Goal: Communication & Community: Answer question/provide support

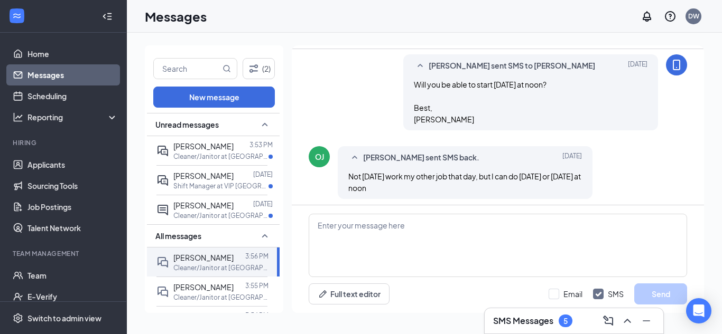
scroll to position [716, 0]
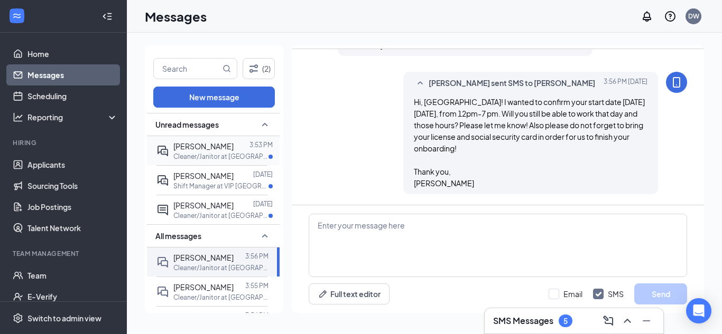
click at [222, 147] on span "[PERSON_NAME]" at bounding box center [203, 147] width 60 height 10
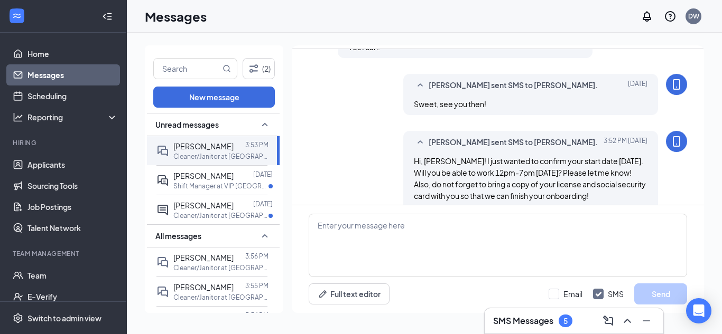
scroll to position [658, 0]
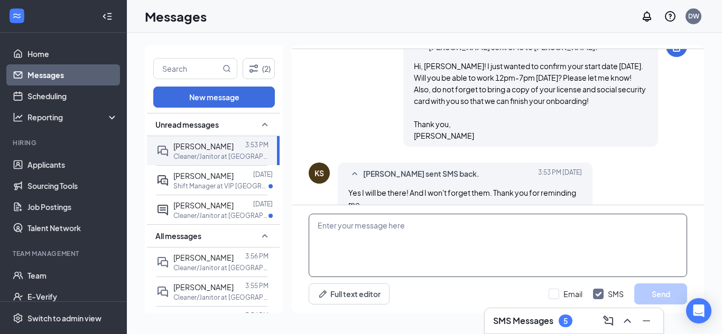
click at [426, 227] on textarea at bounding box center [497, 245] width 378 height 63
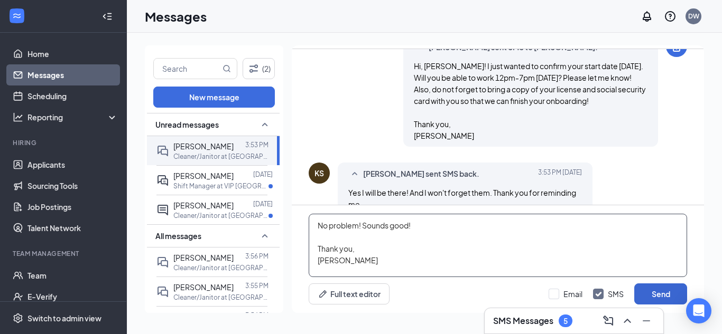
type textarea "No problem! Sounds good! Thank you, [PERSON_NAME]"
click at [671, 292] on button "Send" at bounding box center [660, 294] width 53 height 21
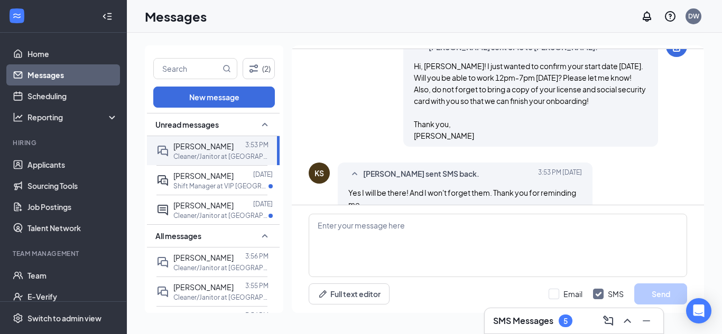
scroll to position [750, 0]
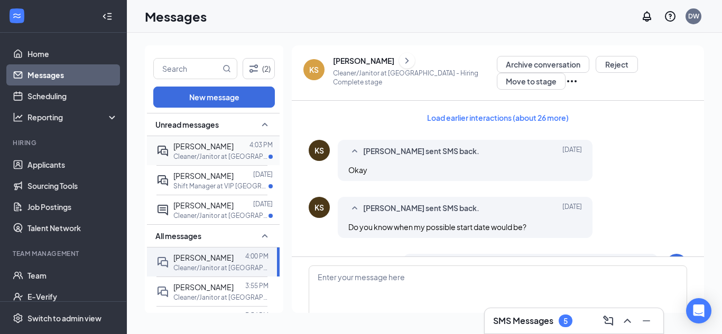
click at [198, 154] on p "Cleaner/Janitor at [GEOGRAPHIC_DATA]" at bounding box center [220, 156] width 95 height 9
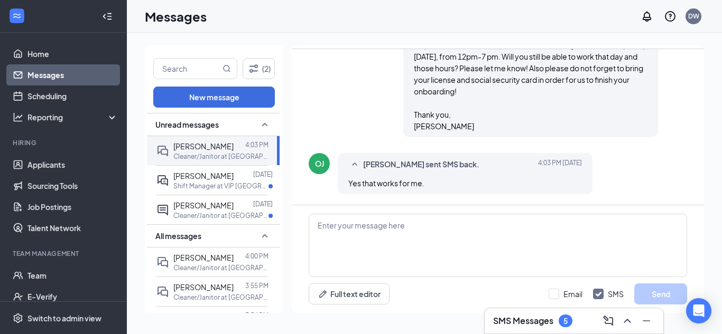
scroll to position [716, 0]
click at [375, 228] on textarea at bounding box center [497, 245] width 378 height 63
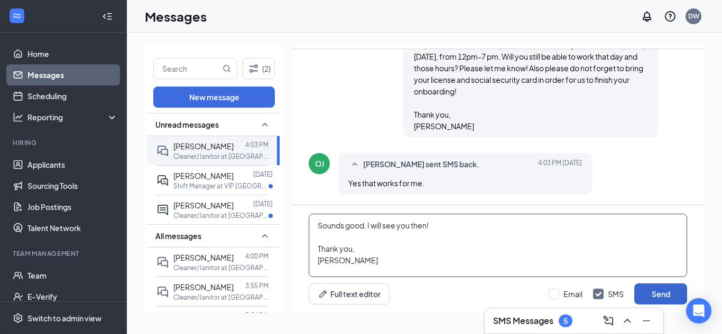
type textarea "Sounds good, I will see you then! Thank you, David Wright"
click at [669, 297] on button "Send" at bounding box center [660, 294] width 53 height 21
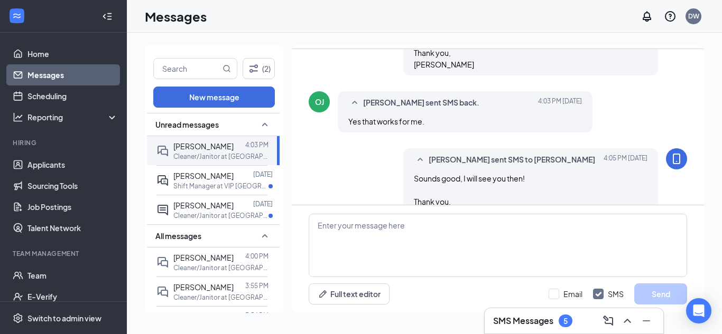
scroll to position [808, 0]
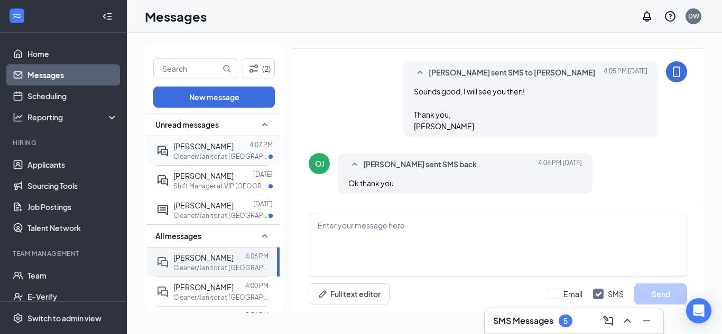
scroll to position [751, 0]
click at [191, 154] on p "Cleaner/Janitor at [GEOGRAPHIC_DATA]" at bounding box center [220, 156] width 95 height 9
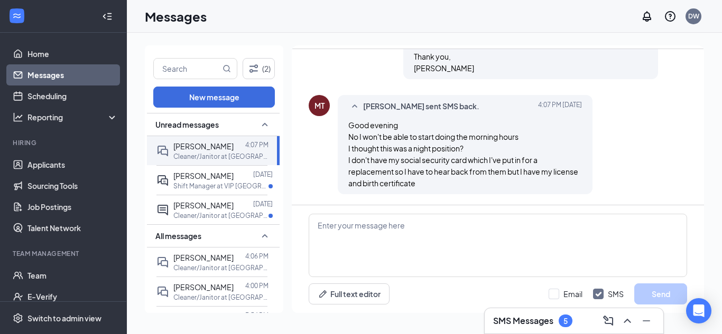
scroll to position [693, 0]
click at [368, 228] on textarea at bounding box center [497, 245] width 378 height 63
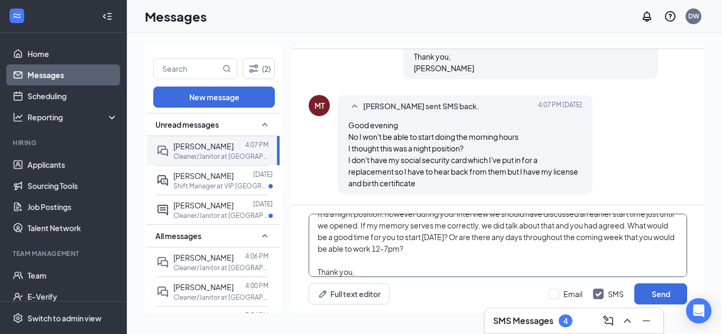
scroll to position [23, 0]
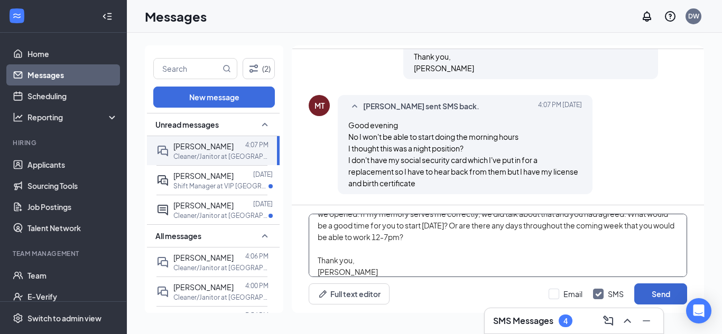
type textarea "It is a night position, however during your interview we should have discussed …"
click at [660, 298] on button "Send" at bounding box center [660, 294] width 53 height 21
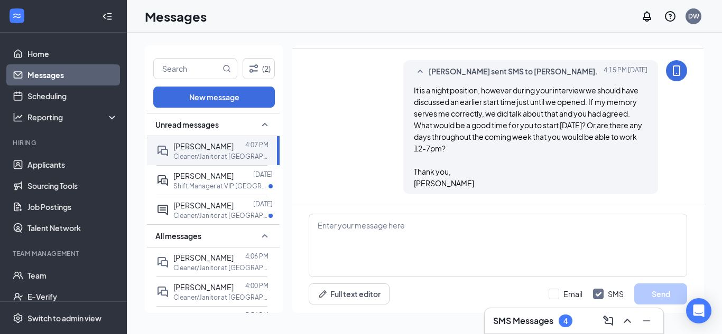
scroll to position [843, 0]
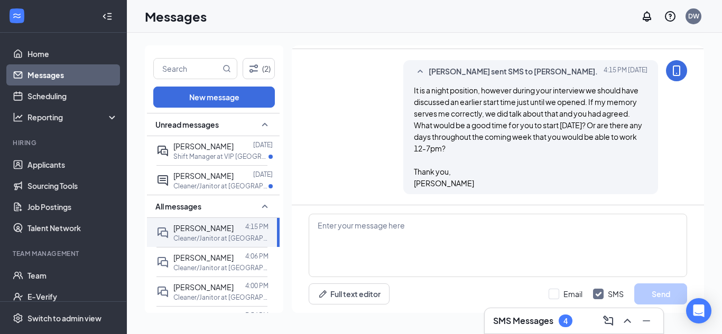
scroll to position [785, 0]
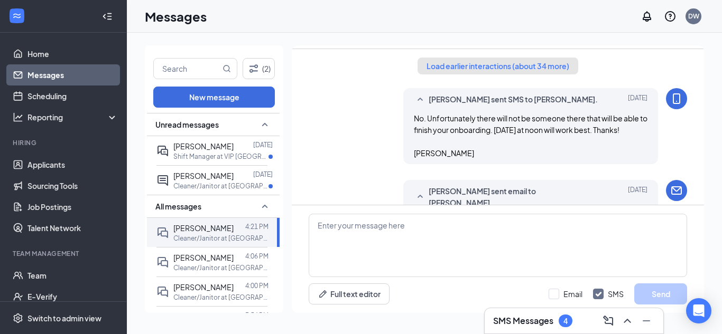
click at [478, 60] on button "Load earlier interactions (about 34 more)" at bounding box center [497, 66] width 161 height 17
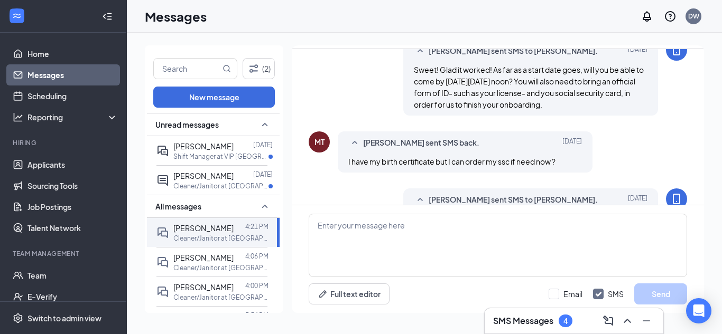
scroll to position [1499, 0]
click at [398, 229] on textarea at bounding box center [497, 245] width 378 height 63
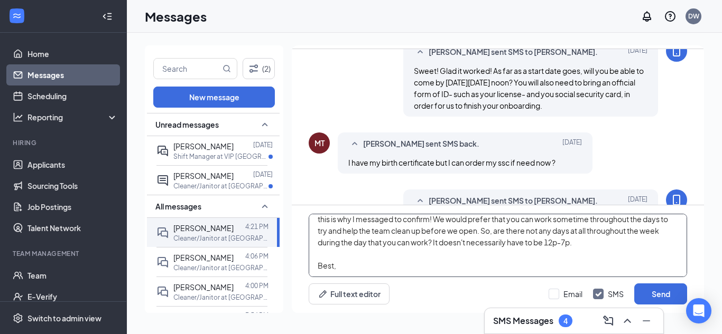
scroll to position [58, 0]
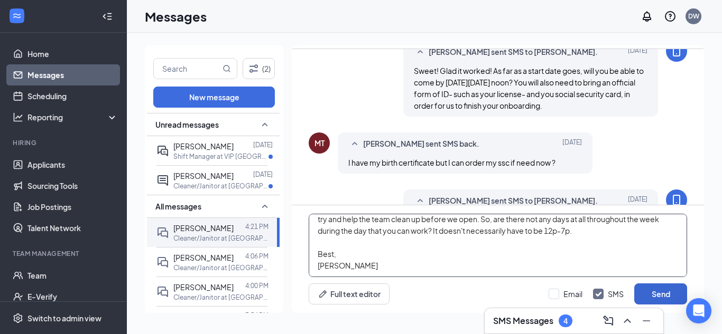
type textarea "I understand. In looking back through our messages, I did find where I had aske…"
click at [650, 296] on button "Send" at bounding box center [660, 294] width 53 height 21
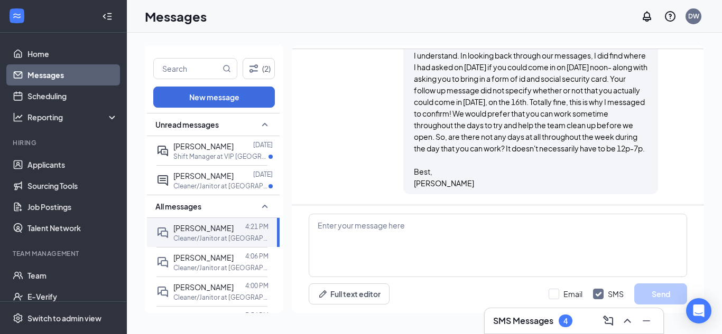
scroll to position [2962, 0]
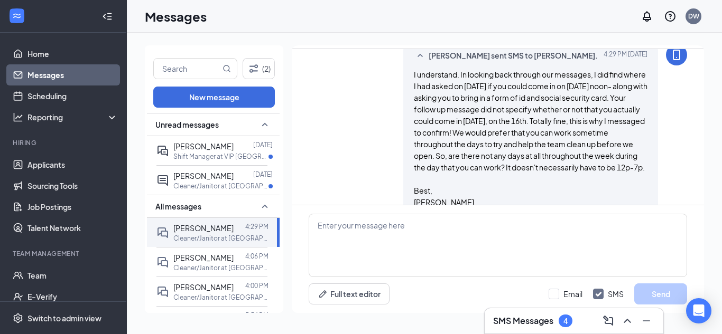
scroll to position [878, 0]
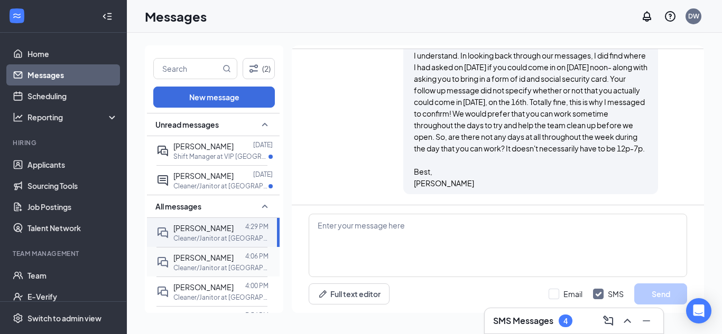
click at [193, 266] on p "Cleaner/Janitor at [GEOGRAPHIC_DATA]" at bounding box center [220, 268] width 95 height 9
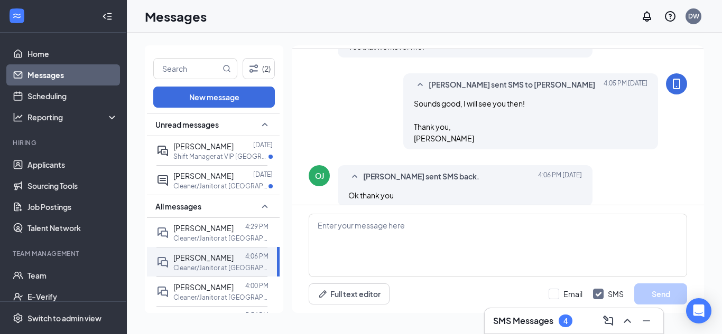
scroll to position [751, 0]
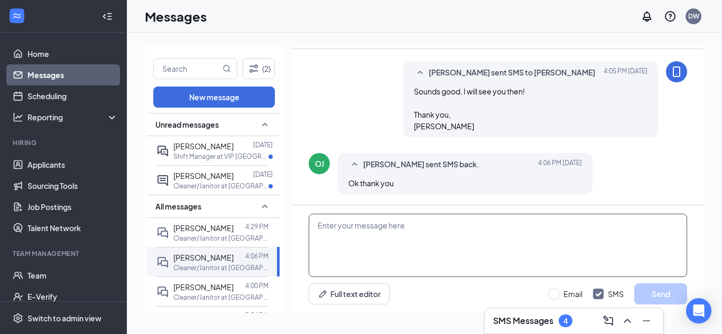
click at [404, 260] on textarea at bounding box center [497, 245] width 378 height 63
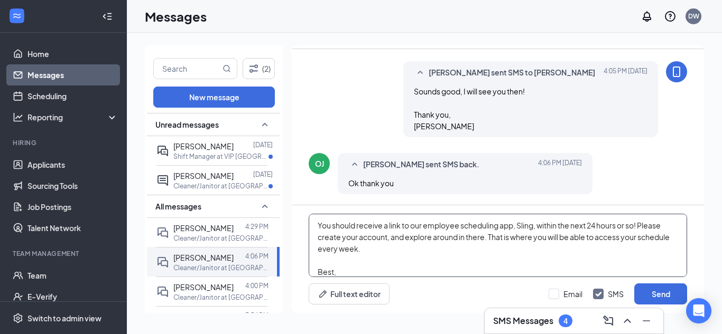
scroll to position [12, 0]
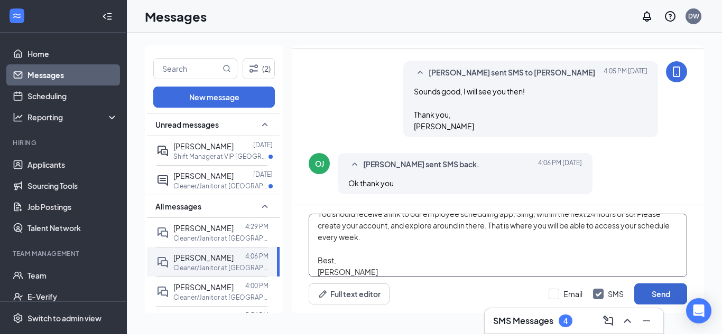
type textarea "You should receive a link to our employee scheduling app, Sling, within the nex…"
click at [651, 292] on button "Send" at bounding box center [660, 294] width 53 height 21
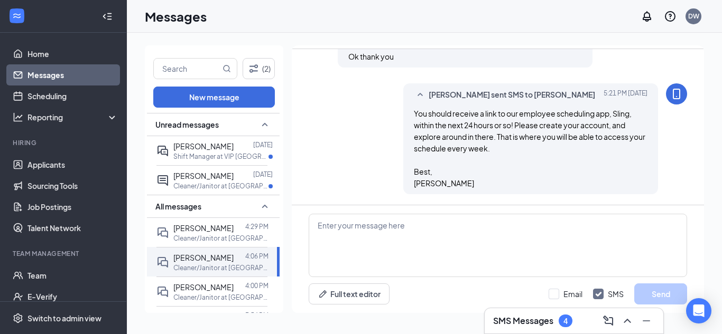
scroll to position [877, 0]
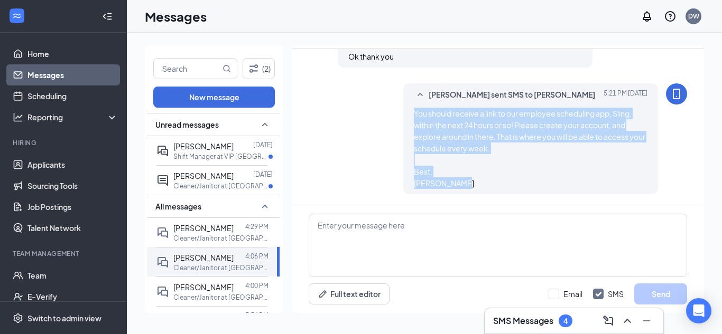
drag, startPoint x: 516, startPoint y: 181, endPoint x: 400, endPoint y: 112, distance: 134.5
click at [400, 112] on div "David Wright sent SMS to Orlando Jr. Today 5:21 PM You should receive a link to…" at bounding box center [497, 141] width 378 height 116
copy span "You should receive a link to our employee scheduling app, Sling, within the nex…"
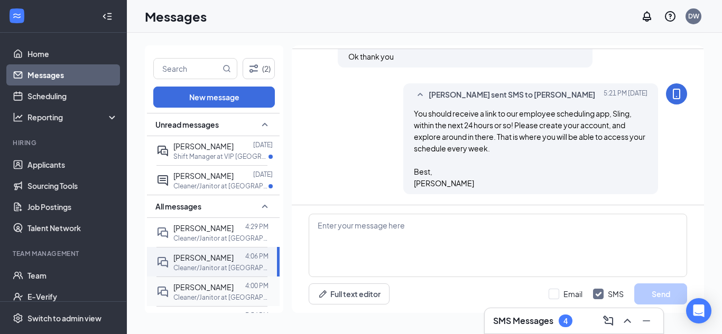
click at [233, 288] on div at bounding box center [239, 288] width 12 height 12
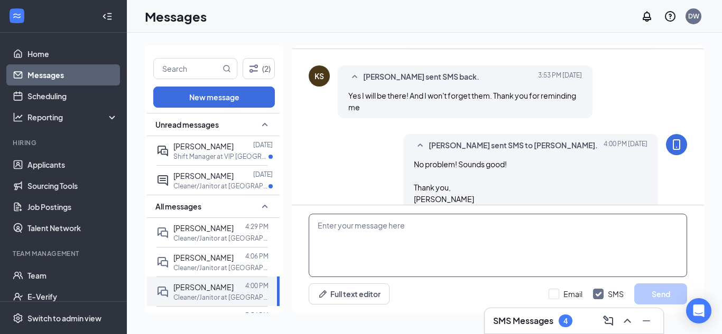
scroll to position [693, 0]
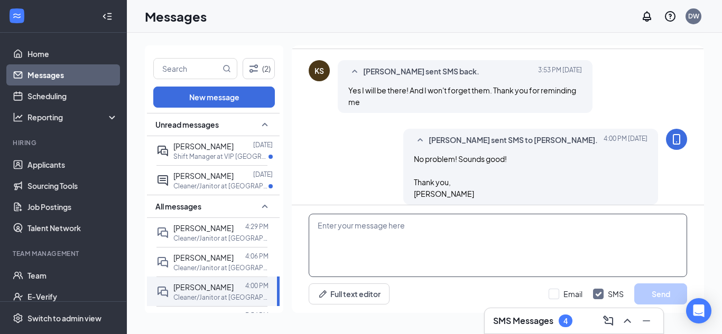
click at [416, 239] on textarea at bounding box center [497, 245] width 378 height 63
paste textarea "You should receive a link to our employee scheduling app, Sling, within the nex…"
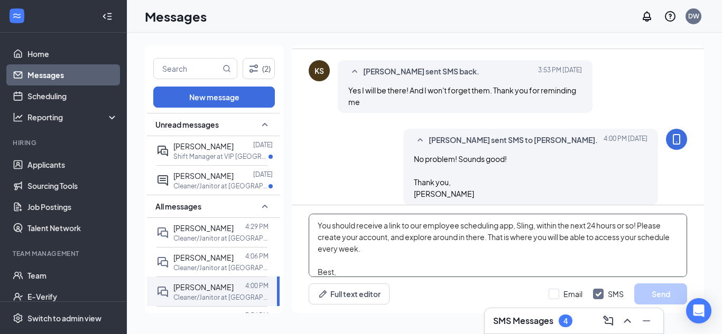
scroll to position [12, 0]
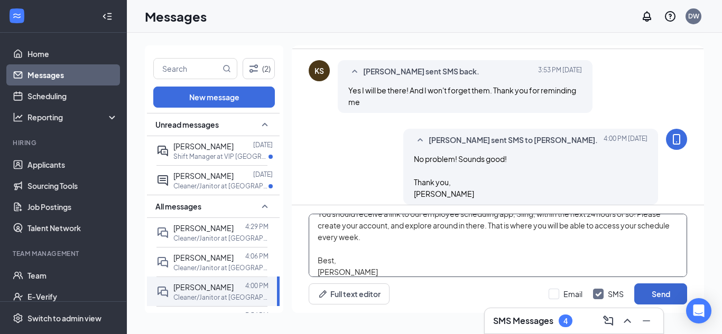
type textarea "You should receive a link to our employee scheduling app, Sling, within the nex…"
click at [665, 295] on button "Send" at bounding box center [660, 294] width 53 height 21
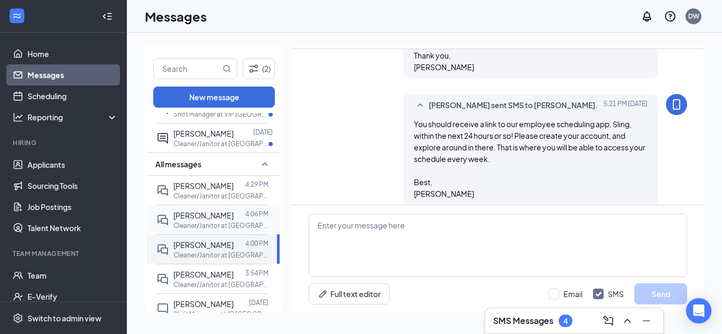
scroll to position [45, 0]
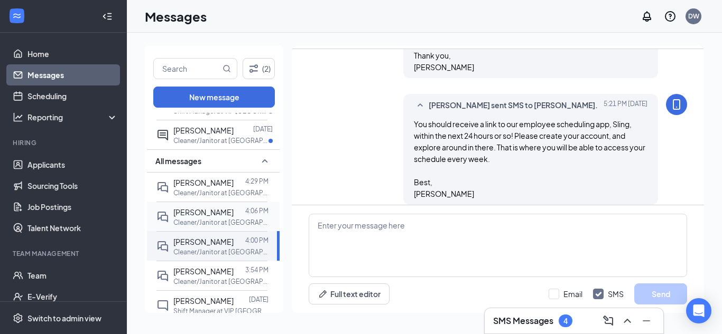
click at [176, 272] on span "[PERSON_NAME]" at bounding box center [203, 272] width 60 height 10
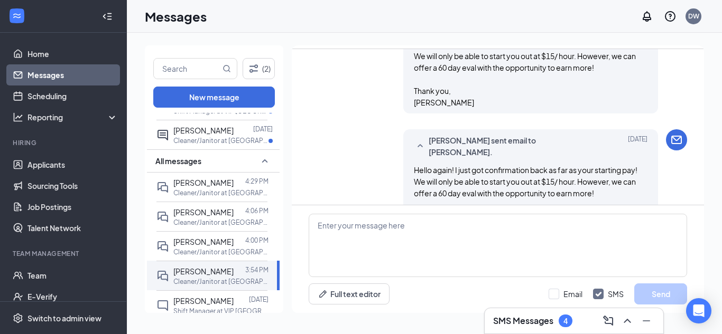
scroll to position [832, 0]
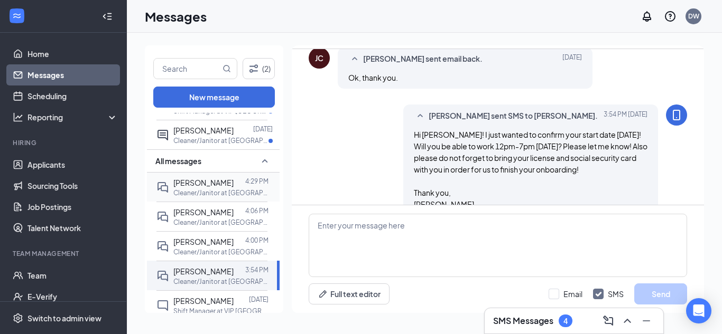
click at [233, 185] on span "[PERSON_NAME]" at bounding box center [203, 183] width 60 height 10
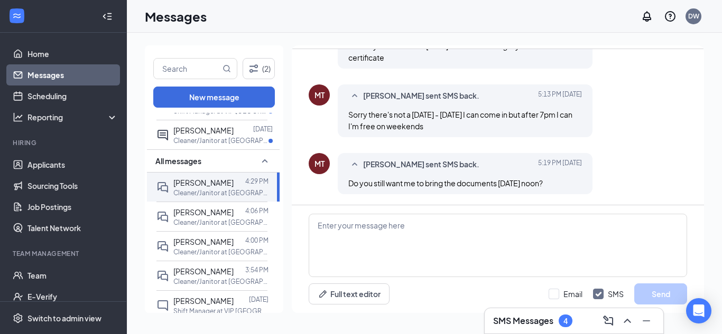
scroll to position [890, 0]
click at [423, 223] on textarea at bounding box center [497, 245] width 378 height 63
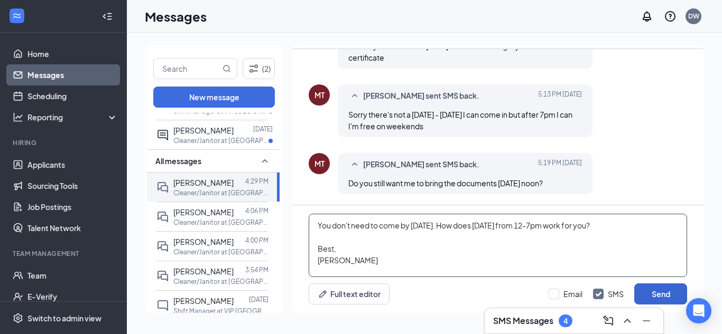
type textarea "You don't need to come by [DATE]. How does [DATE] from 12-7pm work for you? Bes…"
click at [671, 288] on button "Send" at bounding box center [660, 294] width 53 height 21
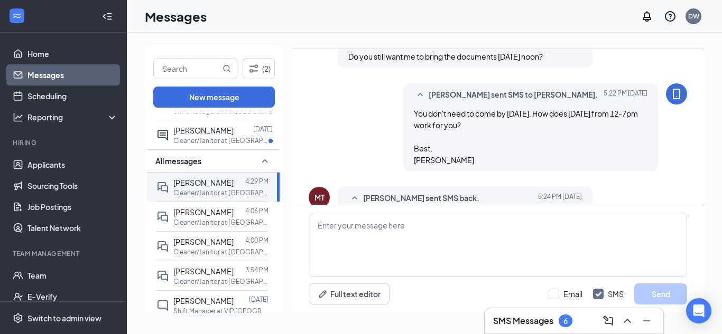
scroll to position [0, 0]
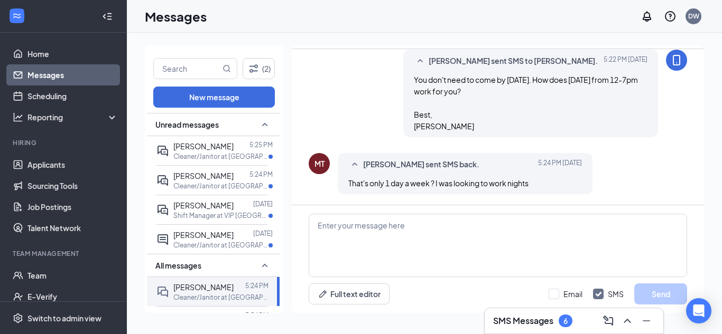
scroll to position [797, 0]
click at [201, 156] on p "Cleaner/Janitor at [GEOGRAPHIC_DATA]" at bounding box center [220, 156] width 95 height 9
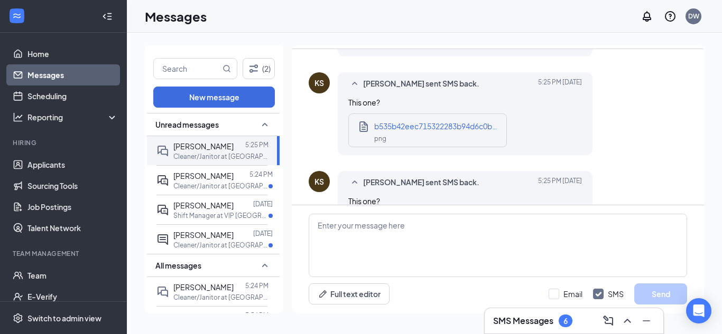
scroll to position [733, 0]
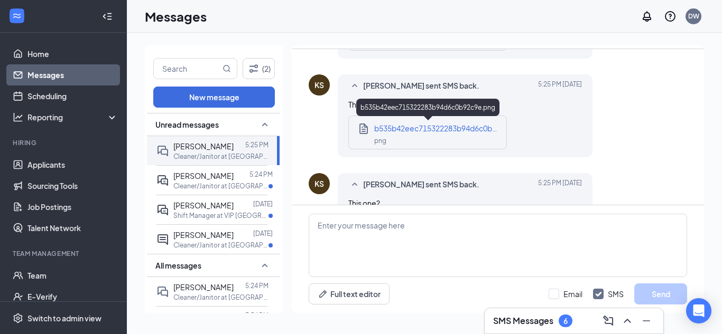
click at [446, 134] on div "png" at bounding box center [437, 140] width 127 height 12
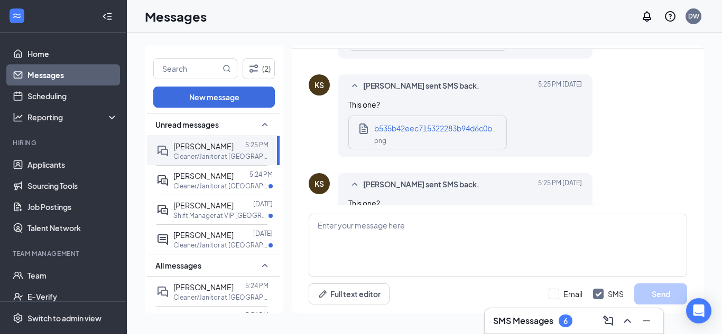
scroll to position [794, 0]
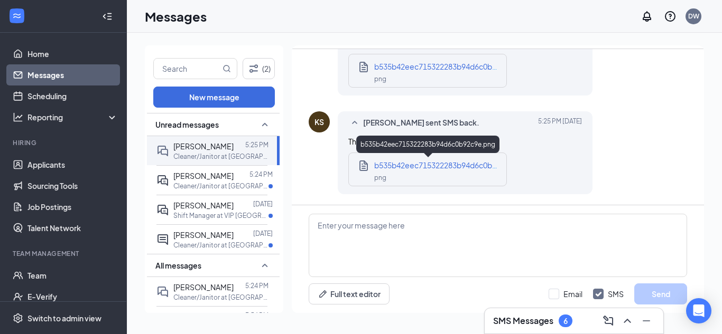
click at [411, 172] on div "png" at bounding box center [437, 177] width 127 height 12
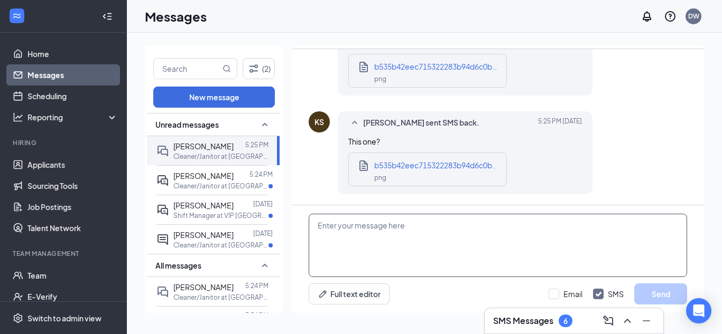
click at [335, 231] on textarea at bounding box center [497, 245] width 378 height 63
type textarea "Yes!"
click at [661, 293] on button "Send" at bounding box center [660, 294] width 53 height 21
click at [233, 180] on div at bounding box center [241, 176] width 16 height 12
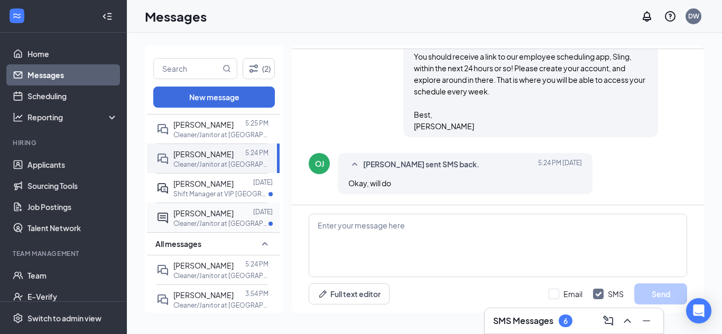
scroll to position [22, 0]
click at [200, 268] on span "[PERSON_NAME]" at bounding box center [203, 265] width 60 height 10
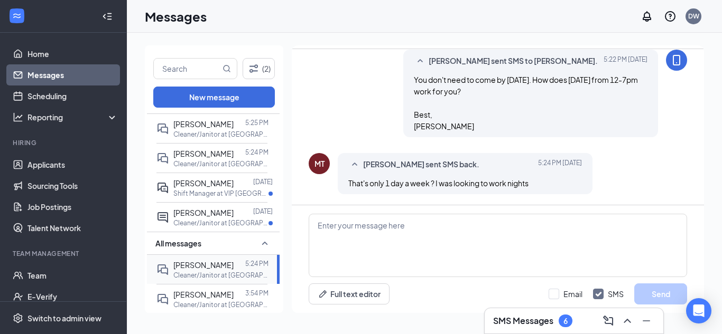
scroll to position [797, 0]
click at [376, 236] on textarea at bounding box center [497, 245] width 378 height 63
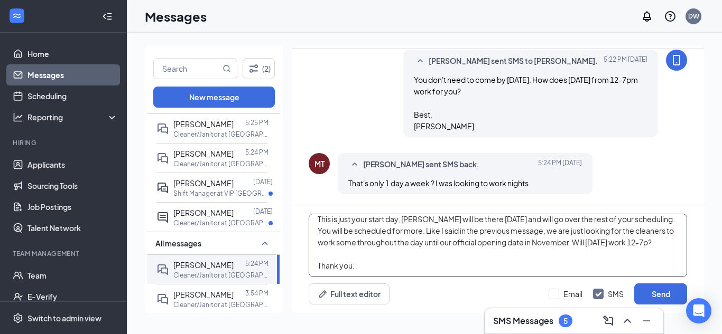
scroll to position [23, 0]
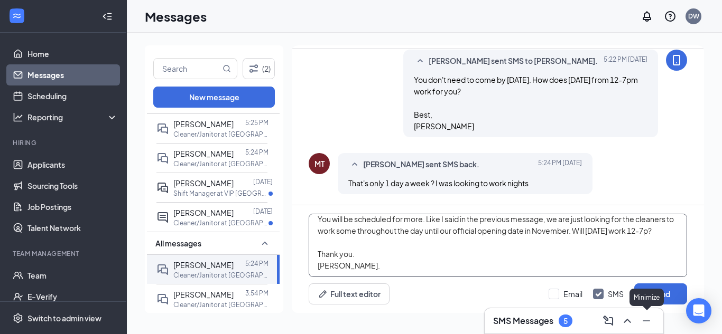
type textarea "This is just your start day, [PERSON_NAME] will be there [DATE] and will go ove…"
click at [658, 294] on div "Minimize" at bounding box center [646, 297] width 34 height 17
click at [681, 296] on button "Send" at bounding box center [660, 294] width 53 height 21
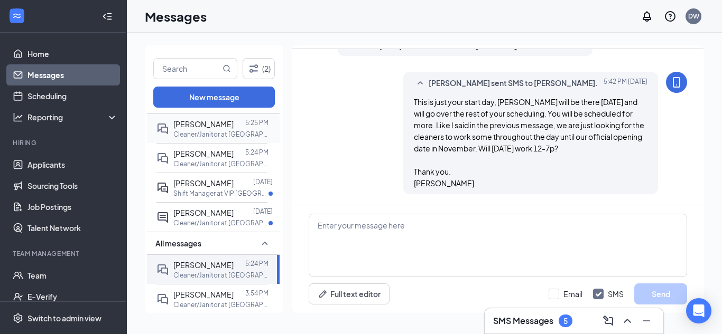
scroll to position [0, 0]
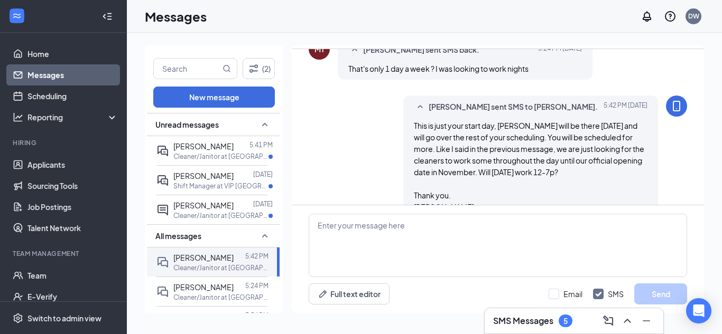
scroll to position [785, 0]
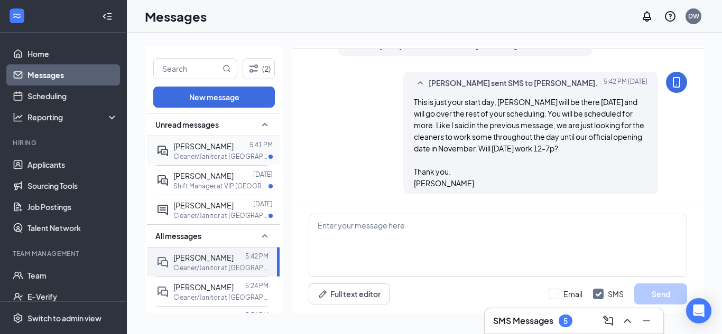
click at [197, 146] on span "[PERSON_NAME]" at bounding box center [203, 147] width 60 height 10
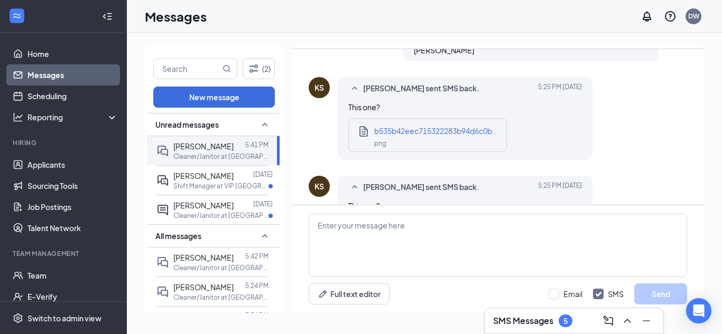
scroll to position [760, 0]
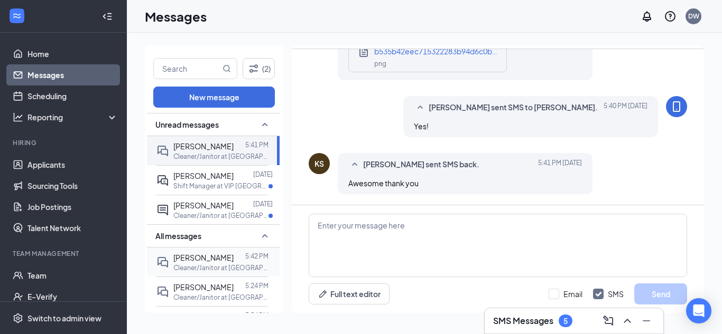
click at [199, 267] on p "Cleaner/Janitor at [GEOGRAPHIC_DATA]" at bounding box center [220, 268] width 95 height 9
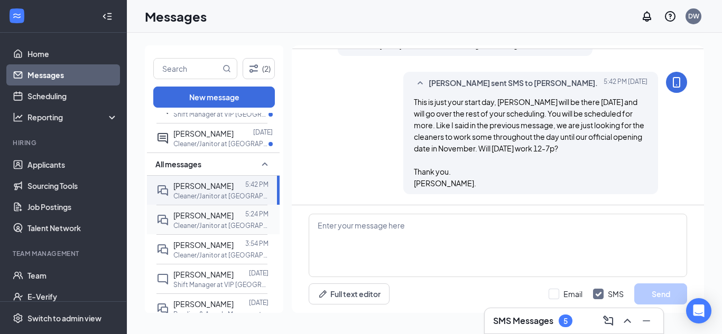
scroll to position [76, 0]
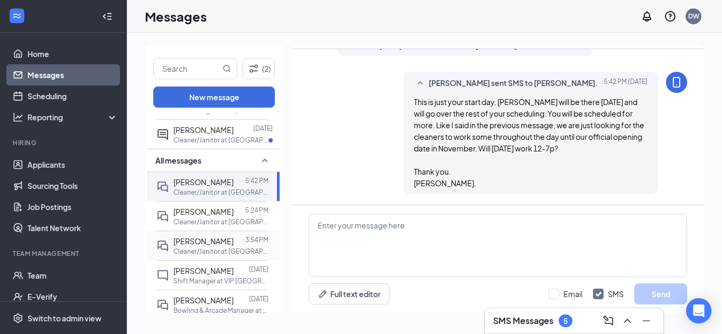
click at [228, 254] on p "Cleaner/Janitor at [GEOGRAPHIC_DATA]" at bounding box center [220, 251] width 95 height 9
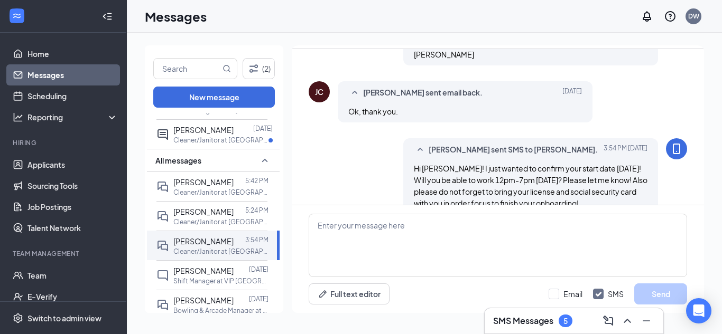
scroll to position [832, 0]
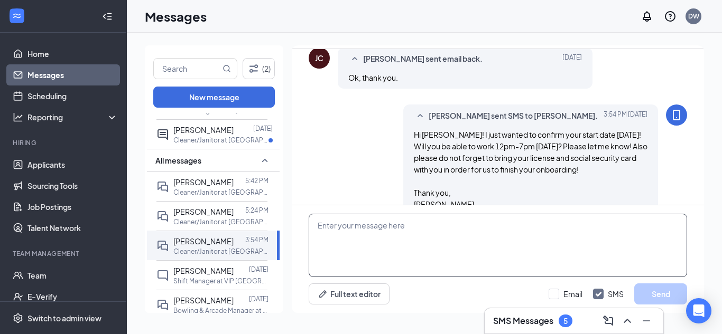
click at [381, 226] on textarea at bounding box center [497, 245] width 378 height 63
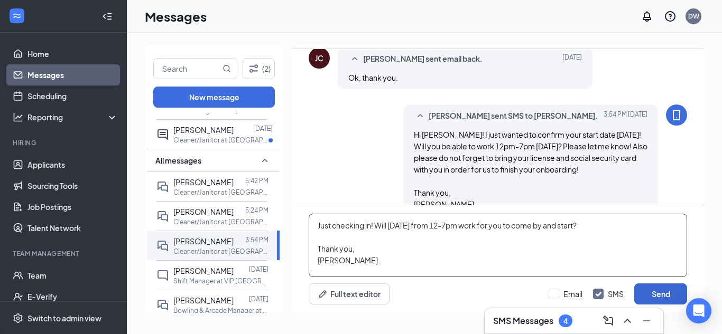
type textarea "Just checking in! Will tomorrow from 12-7pm work for you to come by and start? …"
click at [674, 297] on button "Send" at bounding box center [660, 294] width 53 height 21
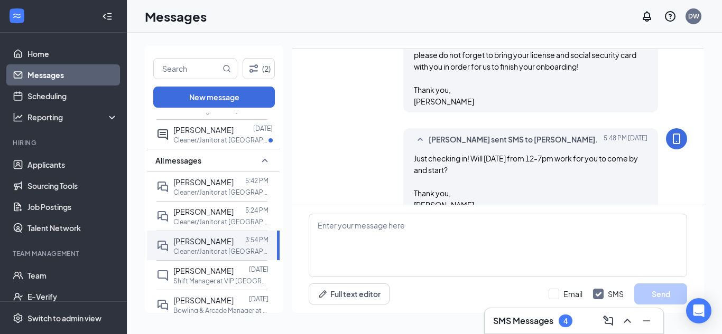
scroll to position [936, 0]
